Goal: Task Accomplishment & Management: Manage account settings

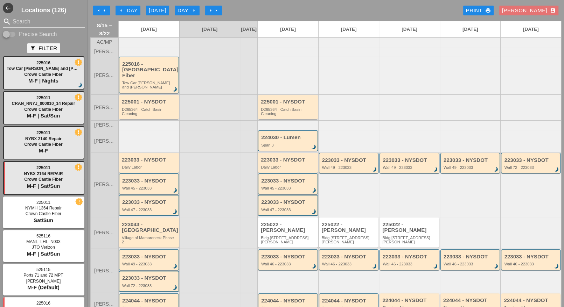
click at [133, 12] on div "arrow_left Day" at bounding box center [127, 11] width 19 height 8
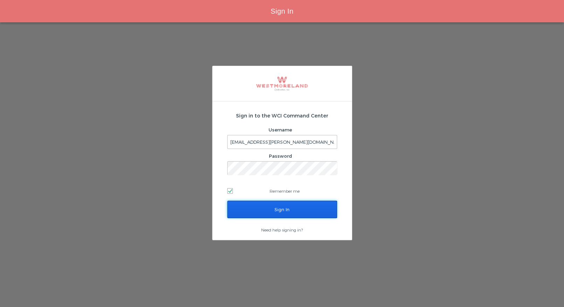
click at [270, 210] on input "Sign In" at bounding box center [282, 209] width 110 height 17
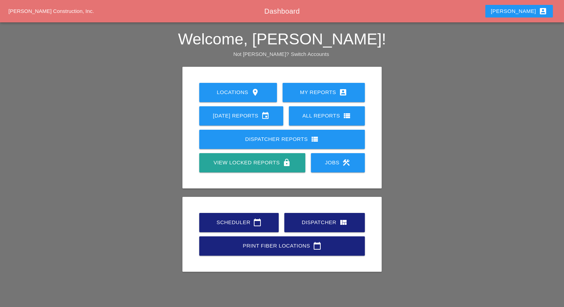
click at [232, 218] on link "Scheduler calendar_today" at bounding box center [238, 222] width 79 height 19
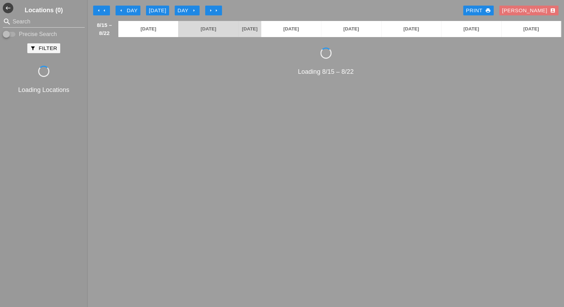
click at [123, 9] on icon "arrow_left" at bounding box center [121, 11] width 6 height 6
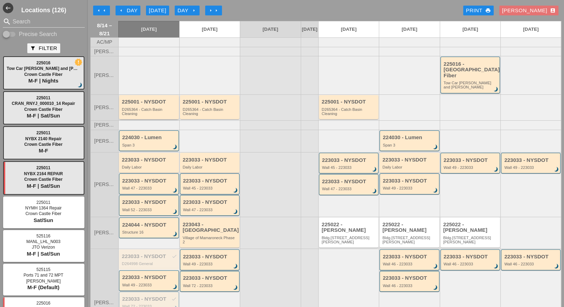
click at [146, 107] on div "D265364 - Catch Basin Cleaning" at bounding box center [149, 111] width 55 height 9
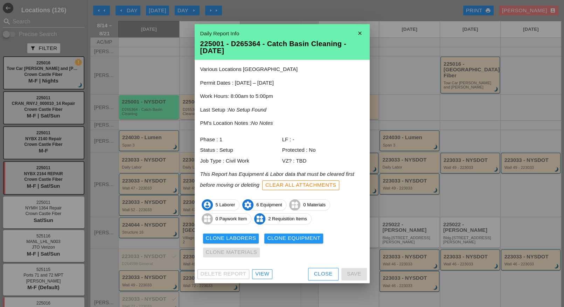
click at [262, 273] on div "View" at bounding box center [262, 274] width 14 height 8
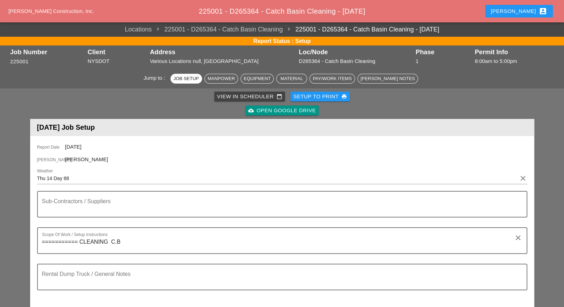
scroll to position [219, 0]
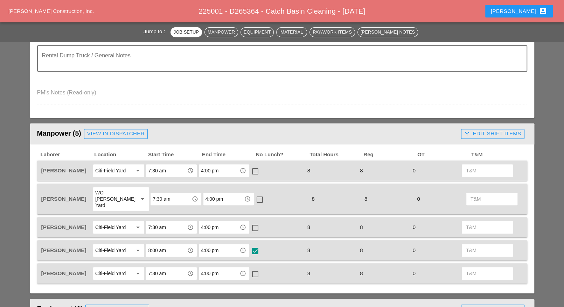
click at [469, 130] on div "call_split Edit Shift Items" at bounding box center [492, 134] width 57 height 8
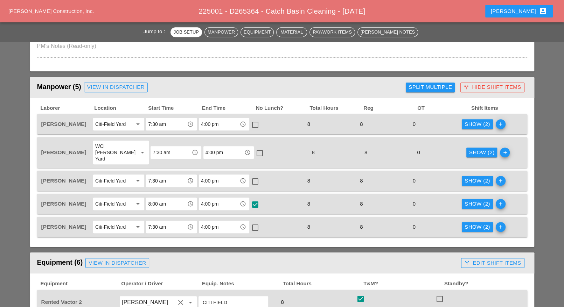
scroll to position [350, 0]
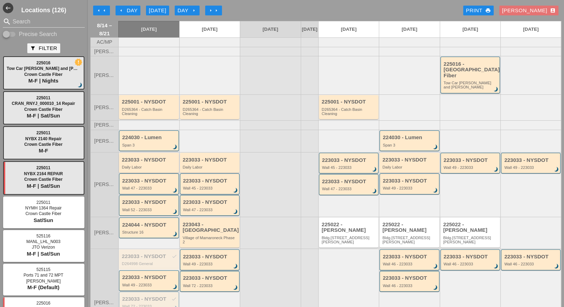
click at [142, 157] on div "223033 - NYSDOT Daily Labor" at bounding box center [149, 163] width 55 height 13
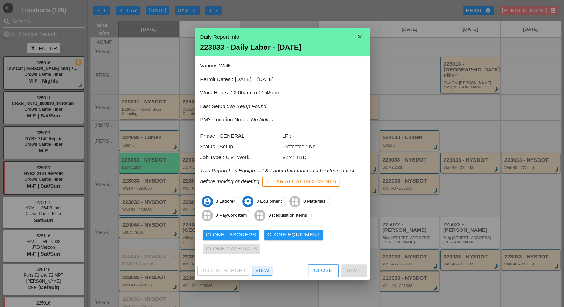
click at [260, 267] on div "View" at bounding box center [262, 271] width 14 height 8
